Goal: Information Seeking & Learning: Learn about a topic

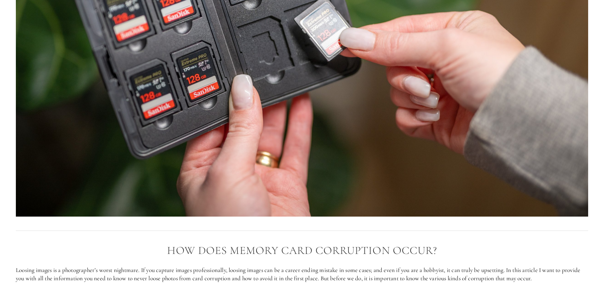
scroll to position [317, 0]
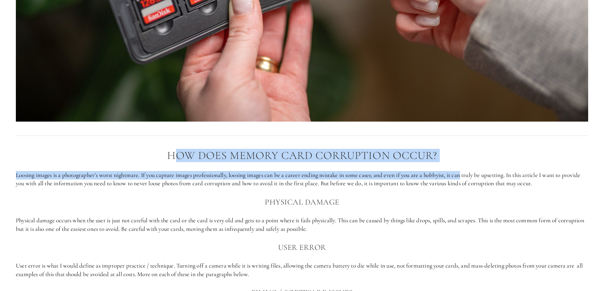
drag, startPoint x: 174, startPoint y: 154, endPoint x: 461, endPoint y: 179, distance: 288.1
click at [465, 179] on div "How does memory card corruption occur? Loosing images is a photographer’s worst…" at bounding box center [302, 237] width 572 height 174
click at [324, 176] on p "Loosing images is a photographer’s worst nightmare. If you capture images profe…" at bounding box center [302, 179] width 572 height 17
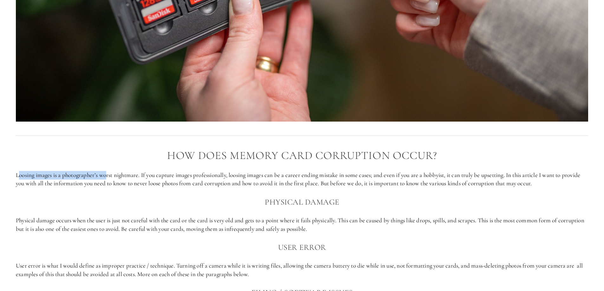
drag, startPoint x: 31, startPoint y: 174, endPoint x: 108, endPoint y: 173, distance: 77.4
click at [108, 173] on p "Loosing images is a photographer’s worst nightmare. If you capture images profe…" at bounding box center [302, 179] width 572 height 17
click at [107, 173] on p "Loosing images is a photographer’s worst nightmare. If you capture images profe…" at bounding box center [302, 179] width 572 height 17
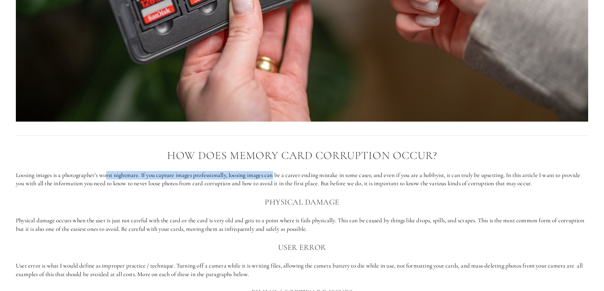
drag, startPoint x: 107, startPoint y: 175, endPoint x: 277, endPoint y: 179, distance: 170.1
click at [277, 179] on p "Loosing images is a photographer’s worst nightmare. If you capture images profe…" at bounding box center [302, 179] width 572 height 17
click at [159, 175] on p "Loosing images is a photographer’s worst nightmare. If you capture images profe…" at bounding box center [302, 179] width 572 height 17
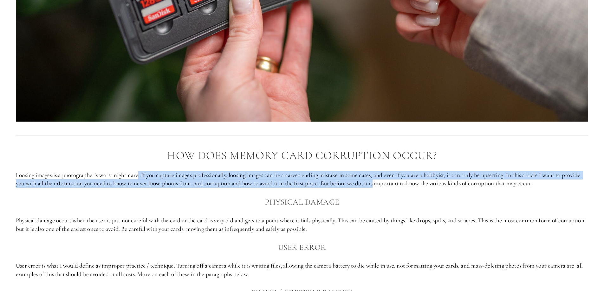
drag, startPoint x: 141, startPoint y: 177, endPoint x: 377, endPoint y: 183, distance: 236.0
click at [377, 183] on p "Loosing images is a photographer’s worst nightmare. If you capture images profe…" at bounding box center [302, 179] width 572 height 17
click at [236, 182] on p "Loosing images is a photographer’s worst nightmare. If you capture images profe…" at bounding box center [302, 179] width 572 height 17
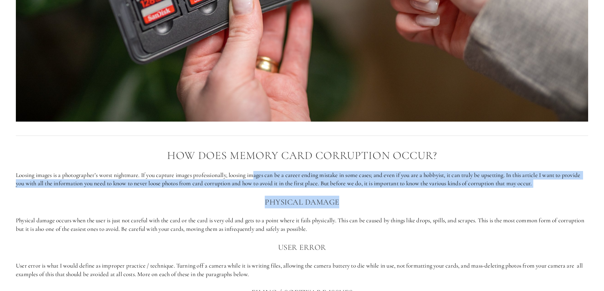
drag, startPoint x: 257, startPoint y: 175, endPoint x: 480, endPoint y: 189, distance: 223.0
click at [480, 189] on div "How does memory card corruption occur? Loosing images is a photographer’s worst…" at bounding box center [302, 237] width 572 height 174
click at [348, 176] on p "Loosing images is a photographer’s worst nightmare. If you capture images profe…" at bounding box center [302, 179] width 572 height 17
drag, startPoint x: 348, startPoint y: 176, endPoint x: 502, endPoint y: 193, distance: 155.0
click at [507, 195] on div "How does memory card corruption occur? Loosing images is a photographer’s worst…" at bounding box center [302, 237] width 572 height 174
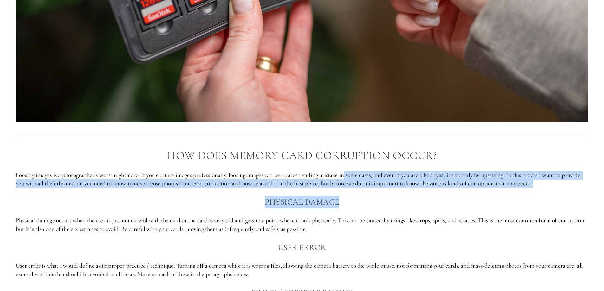
click at [416, 176] on p "Loosing images is a photographer’s worst nightmare. If you capture images profe…" at bounding box center [302, 179] width 572 height 17
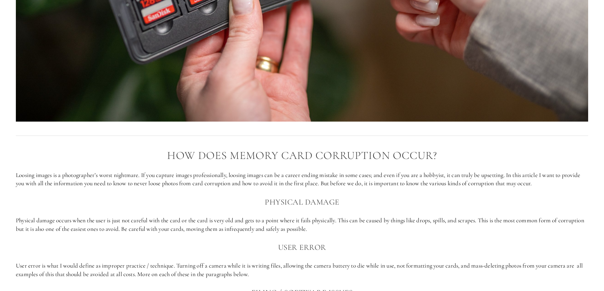
drag, startPoint x: 416, startPoint y: 176, endPoint x: 561, endPoint y: 187, distance: 146.0
click at [559, 187] on p "Loosing images is a photographer’s worst nightmare. If you capture images profe…" at bounding box center [302, 179] width 572 height 17
click at [563, 187] on p "Loosing images is a photographer’s worst nightmare. If you capture images profe…" at bounding box center [302, 179] width 572 height 17
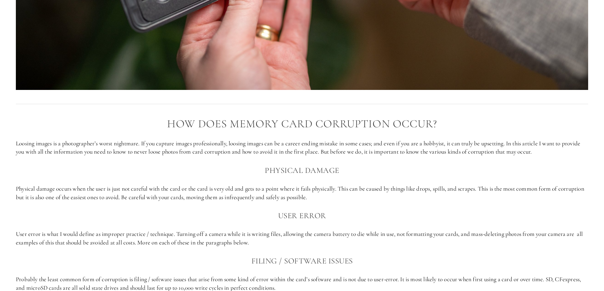
scroll to position [381, 0]
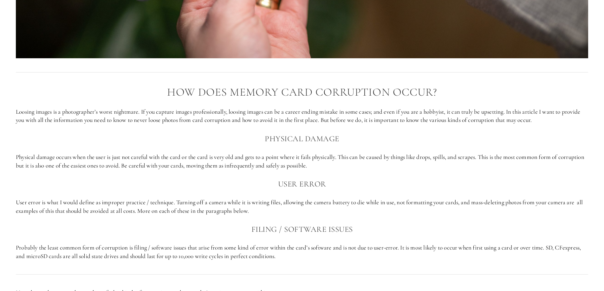
click at [284, 165] on p "Physical damage occurs when the user is just not careful with the card or the c…" at bounding box center [302, 161] width 572 height 17
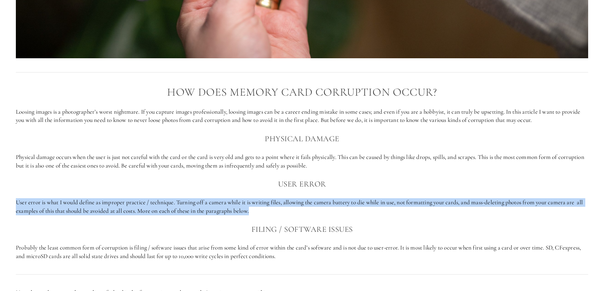
drag, startPoint x: 12, startPoint y: 203, endPoint x: 274, endPoint y: 215, distance: 262.2
click at [274, 215] on div "How does memory card corruption occur? Loosing images is a photographer’s worst…" at bounding box center [301, 173] width 583 height 185
click at [232, 206] on p "User error is what I would define as improper practice / technique. Turning off…" at bounding box center [302, 207] width 572 height 17
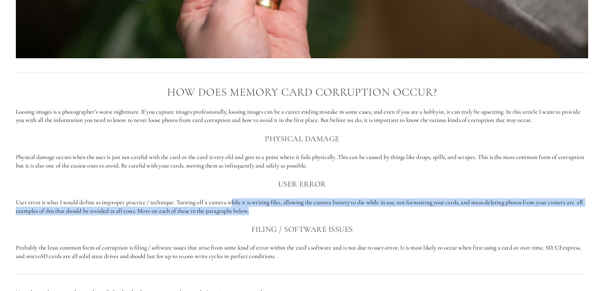
drag, startPoint x: 232, startPoint y: 206, endPoint x: 290, endPoint y: 212, distance: 58.1
click at [290, 212] on p "User error is what I would define as improper practice / technique. Turning off…" at bounding box center [302, 207] width 572 height 17
click at [262, 214] on p "User error is what I would define as improper practice / technique. Turning off…" at bounding box center [302, 207] width 572 height 17
drag, startPoint x: 264, startPoint y: 213, endPoint x: 100, endPoint y: 197, distance: 164.8
click at [100, 197] on div "How does memory card corruption occur? Loosing images is a photographer’s worst…" at bounding box center [302, 173] width 572 height 174
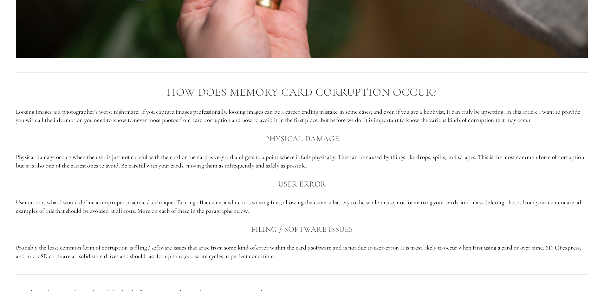
click at [39, 203] on p "User error is what I would define as improper practice / technique. Turning off…" at bounding box center [302, 207] width 572 height 17
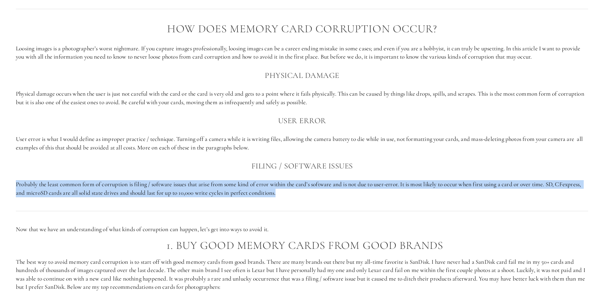
drag, startPoint x: 17, startPoint y: 185, endPoint x: 311, endPoint y: 199, distance: 294.3
click at [311, 199] on div "How does memory card corruption occur? Loosing images is a photographer’s worst…" at bounding box center [301, 109] width 583 height 185
click at [174, 190] on p "Probably the least common form of corruption is filing / software issues that a…" at bounding box center [302, 188] width 572 height 17
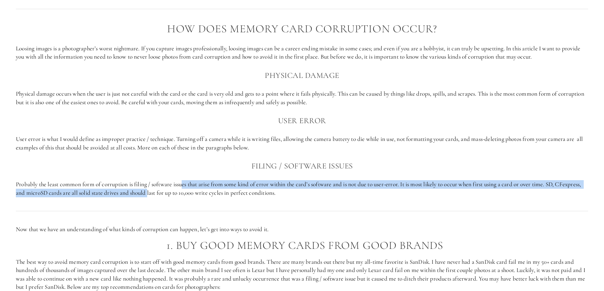
drag, startPoint x: 210, startPoint y: 183, endPoint x: 176, endPoint y: 194, distance: 35.7
click at [176, 194] on p "Probably the least common form of corruption is filing / software issues that a…" at bounding box center [302, 188] width 572 height 17
click at [173, 194] on p "Probably the least common form of corruption is filing / software issues that a…" at bounding box center [302, 188] width 572 height 17
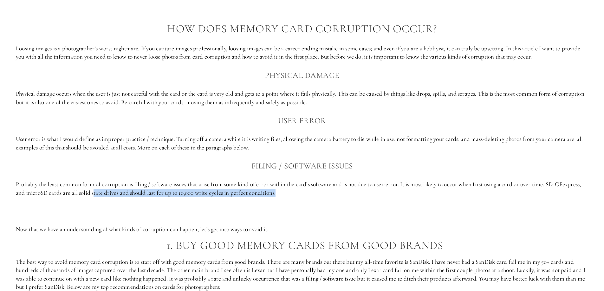
drag, startPoint x: 121, startPoint y: 196, endPoint x: 318, endPoint y: 197, distance: 196.9
click at [318, 197] on p "Probably the least common form of corruption is filing / software issues that a…" at bounding box center [302, 188] width 572 height 17
click at [288, 196] on p "Probably the least common form of corruption is filing / software issues that a…" at bounding box center [302, 188] width 572 height 17
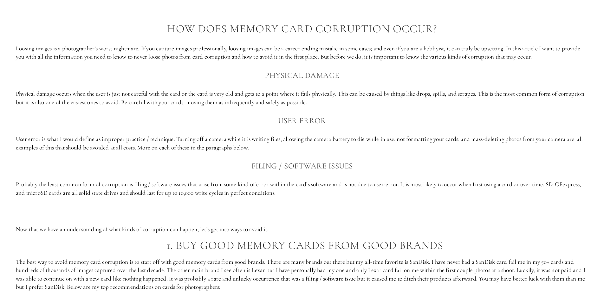
scroll to position [476, 0]
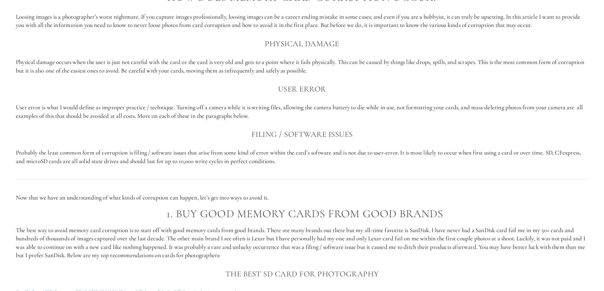
drag, startPoint x: 82, startPoint y: 197, endPoint x: 289, endPoint y: 196, distance: 207.1
click at [289, 196] on p "Now that we have an understanding of what kinds of corruption can happen, let’s…" at bounding box center [302, 198] width 572 height 9
click at [275, 199] on p "Now that we have an understanding of what kinds of corruption can happen, let’s…" at bounding box center [302, 198] width 572 height 9
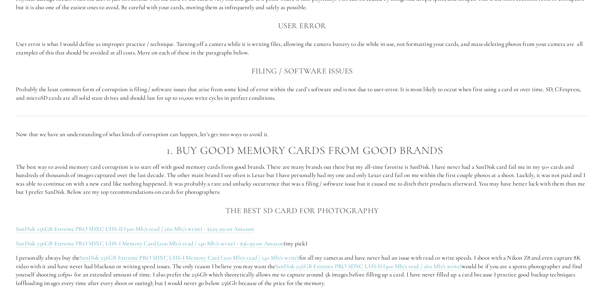
scroll to position [571, 0]
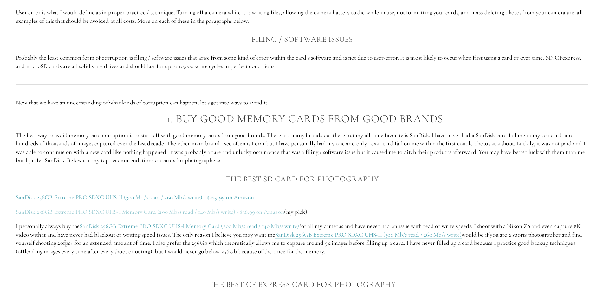
click at [203, 214] on link "SanDisk 256GB Extreme PRO SDXC UHS-I Memory Card (200 Mb/s read / 140 Mb/s writ…" at bounding box center [150, 212] width 268 height 8
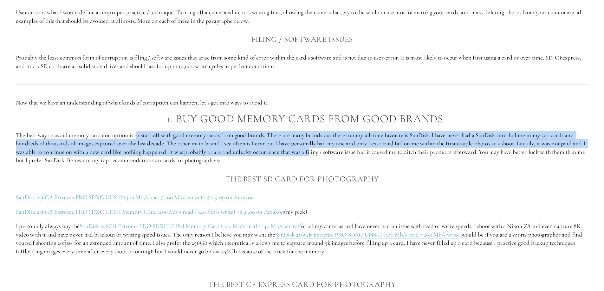
drag, startPoint x: 141, startPoint y: 137, endPoint x: 326, endPoint y: 153, distance: 185.9
click at [326, 153] on p "The best way to avoid memory card corruption is to start off with good memory c…" at bounding box center [302, 148] width 572 height 34
click at [301, 145] on p "The best way to avoid memory card corruption is to start off with good memory c…" at bounding box center [302, 148] width 572 height 34
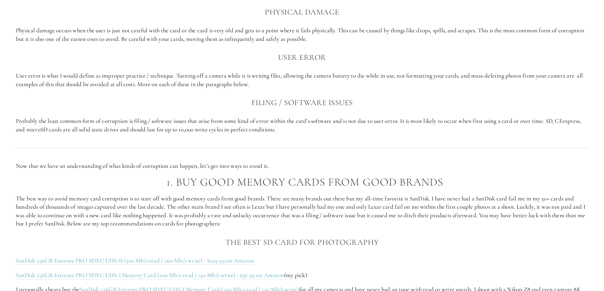
scroll to position [444, 0]
